Goal: Find specific page/section: Find specific page/section

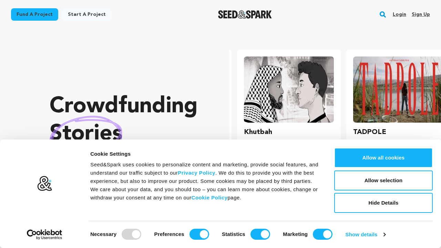
scroll to position [0, 115]
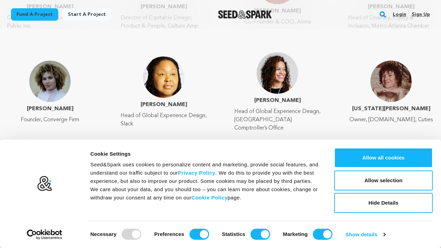
scroll to position [1222, 0]
